Goal: Complete application form

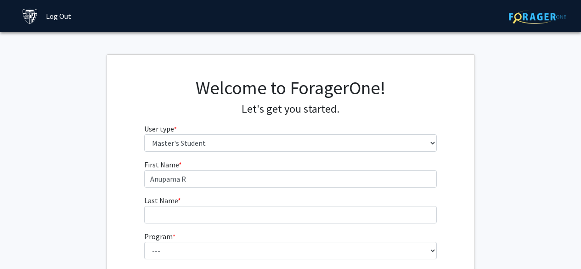
select select "2: masters"
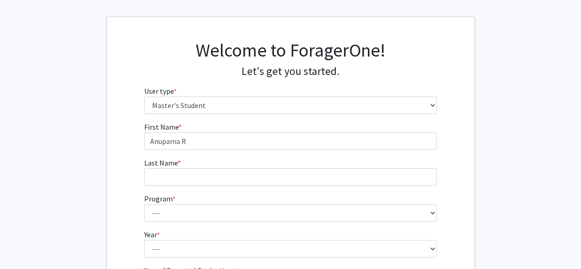
type input "Anupama R"
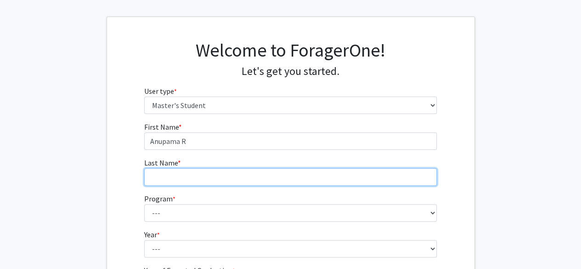
click at [281, 175] on input "Last Name * required" at bounding box center [290, 176] width 292 height 17
type input "j"
type input "[PERSON_NAME]"
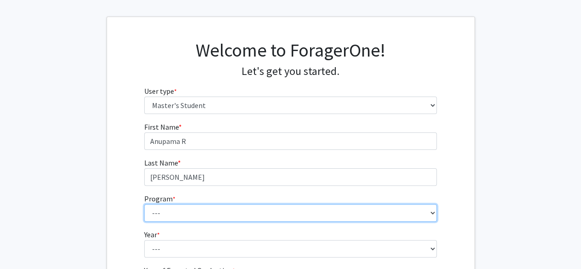
click at [286, 212] on select "--- Anatomy Education Applied and Computational Mathematics Applied Biomedical …" at bounding box center [290, 212] width 292 height 17
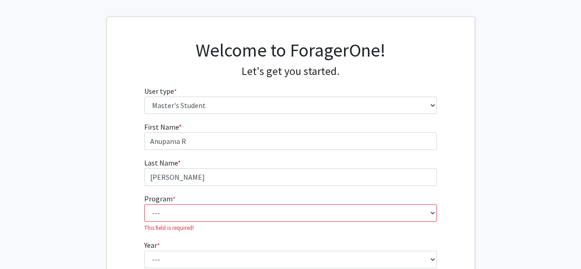
click at [140, 258] on div "First Name * required [PERSON_NAME] Last Name * required [PERSON_NAME] Program …" at bounding box center [290, 225] width 306 height 208
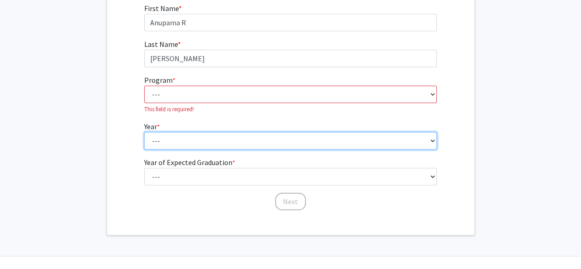
click at [244, 145] on select "--- First Year Second Year" at bounding box center [290, 140] width 292 height 17
select select "2: second_year"
click at [144, 132] on select "--- First Year Second Year" at bounding box center [290, 140] width 292 height 17
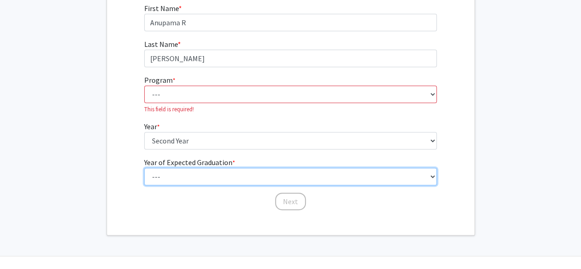
click at [232, 175] on select "--- 2025 2026 2027 2028 2029 2030 2031 2032 2033 2034" at bounding box center [290, 176] width 292 height 17
select select "2: 2026"
click at [144, 168] on select "--- 2025 2026 2027 2028 2029 2030 2031 2032 2033 2034" at bounding box center [290, 176] width 292 height 17
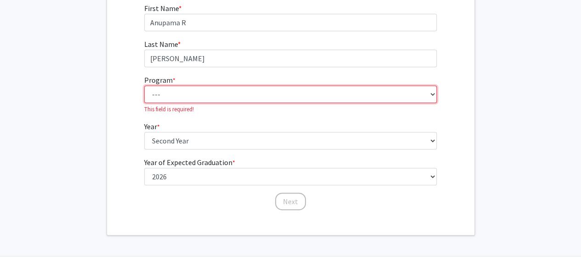
click at [264, 89] on select "--- Anatomy Education Applied and Computational Mathematics Applied Biomedical …" at bounding box center [290, 93] width 292 height 17
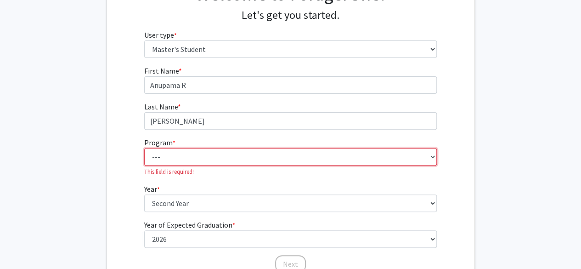
scroll to position [175, 0]
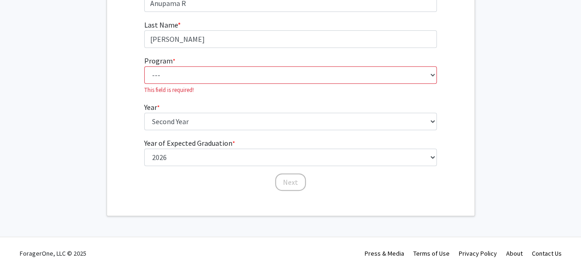
click at [264, 89] on p "This field is required!" at bounding box center [290, 89] width 292 height 9
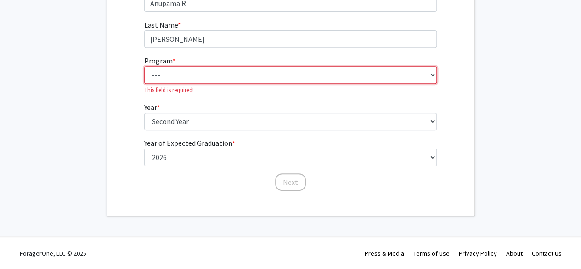
click at [276, 73] on select "--- Anatomy Education Applied and Computational Mathematics Applied Biomedical …" at bounding box center [290, 74] width 292 height 17
select select "98: 83"
click at [144, 76] on select "--- Anatomy Education Applied and Computational Mathematics Applied Biomedical …" at bounding box center [290, 74] width 292 height 17
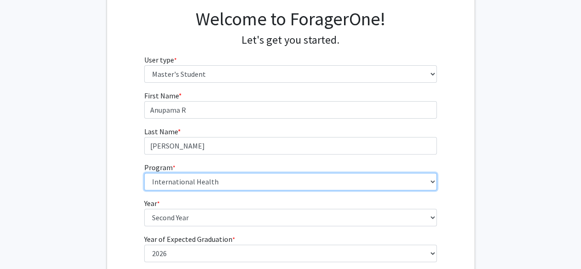
scroll to position [164, 0]
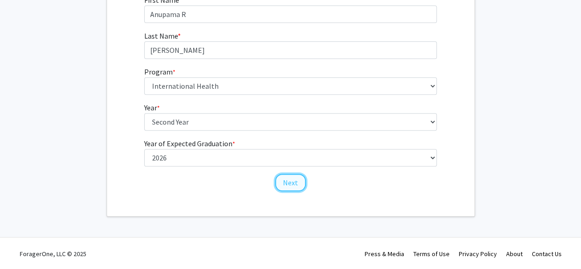
click at [284, 181] on button "Next" at bounding box center [290, 182] width 31 height 17
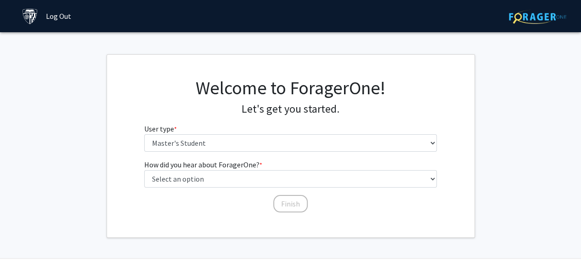
click at [297, 151] on div "Welcome to ForagerOne! Let's get you started. User type * required Please tell …" at bounding box center [290, 118] width 306 height 82
click at [292, 169] on fg-select "How did you hear about ForagerOne? * required Select an option Peer/student rec…" at bounding box center [290, 173] width 292 height 28
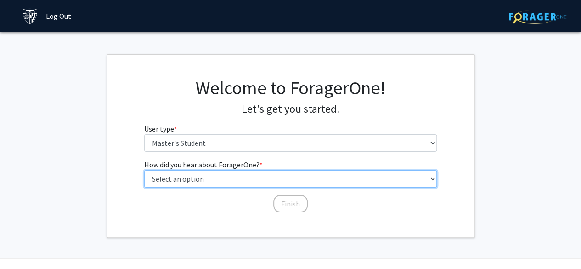
click at [291, 175] on select "Select an option Peer/student recommendation Faculty/staff recommendation Unive…" at bounding box center [290, 178] width 292 height 17
select select "3: university_website"
click at [144, 170] on select "Select an option Peer/student recommendation Faculty/staff recommendation Unive…" at bounding box center [290, 178] width 292 height 17
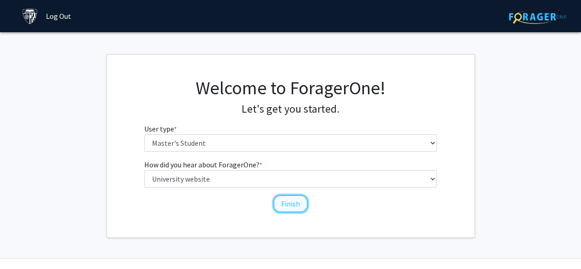
click at [279, 210] on button "Finish" at bounding box center [290, 203] width 34 height 17
click at [297, 199] on button "Finish" at bounding box center [290, 203] width 34 height 17
click at [289, 213] on div "Welcome to ForagerOne! Let's get you started. User type * required Please tell …" at bounding box center [290, 146] width 367 height 182
